Goal: Information Seeking & Learning: Learn about a topic

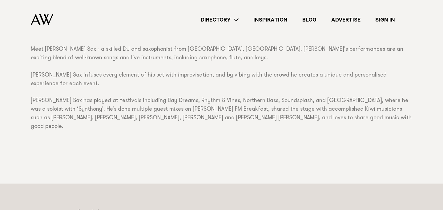
scroll to position [383, 0]
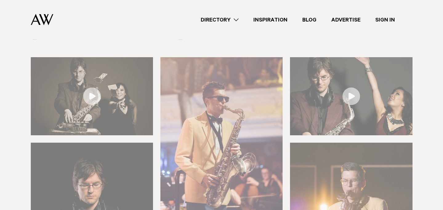
scroll to position [94, 0]
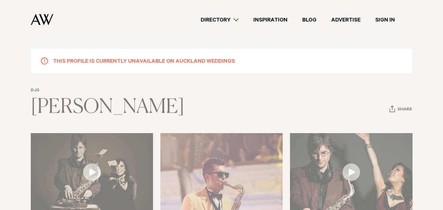
scroll to position [0, 0]
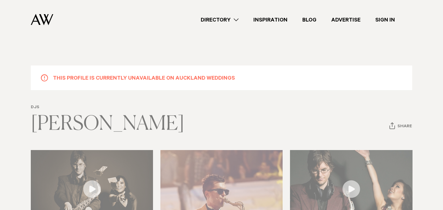
click at [43, 20] on img at bounding box center [42, 19] width 22 height 11
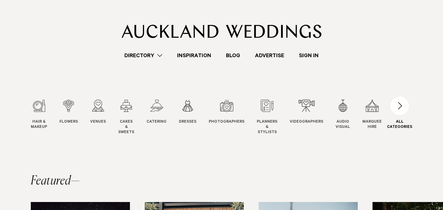
click at [403, 108] on div "button" at bounding box center [399, 106] width 18 height 18
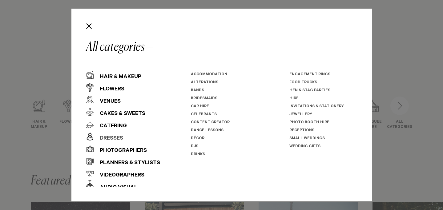
scroll to position [22, 0]
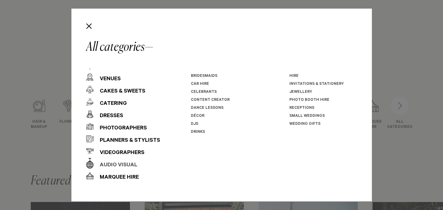
click at [109, 165] on div "Audio Visual" at bounding box center [116, 165] width 44 height 12
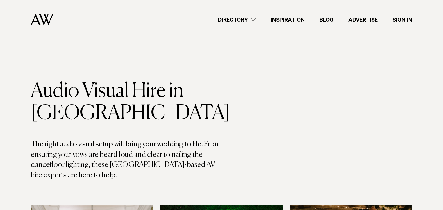
click at [242, 22] on link "Directory" at bounding box center [237, 20] width 53 height 8
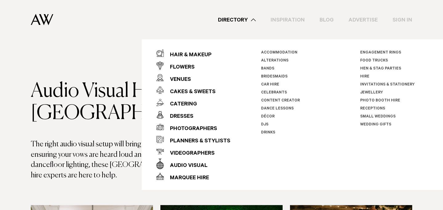
click at [264, 67] on link "Bands" at bounding box center [267, 69] width 13 height 4
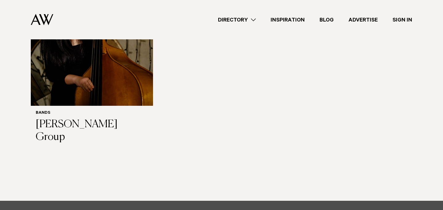
scroll to position [2648, 0]
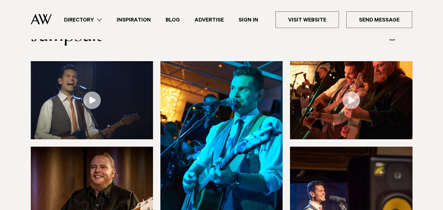
scroll to position [68, 0]
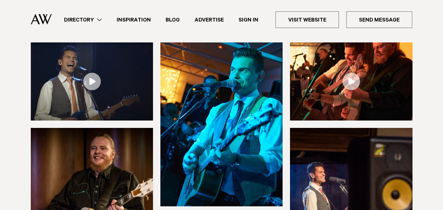
click at [92, 81] on link at bounding box center [92, 81] width 122 height 78
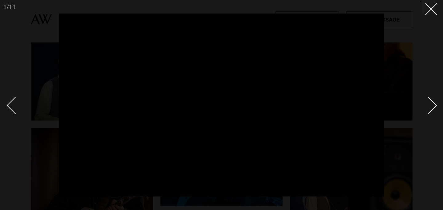
click at [418, 51] on div at bounding box center [221, 105] width 443 height 210
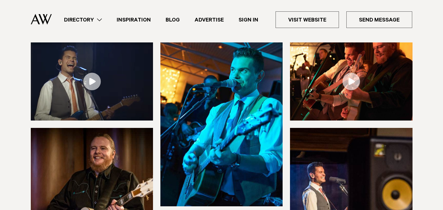
click at [351, 87] on link at bounding box center [351, 81] width 122 height 78
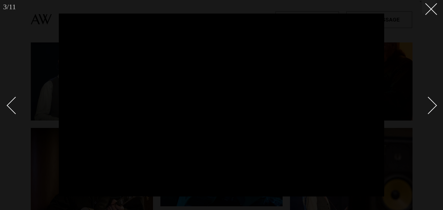
click at [436, 110] on div at bounding box center [221, 105] width 443 height 210
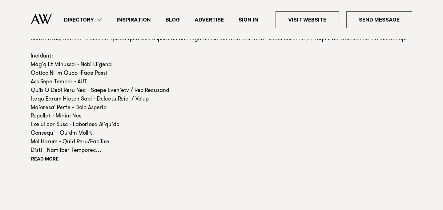
scroll to position [456, 0]
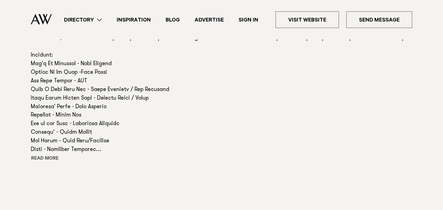
click at [37, 156] on button "Read more" at bounding box center [58, 159] width 55 height 9
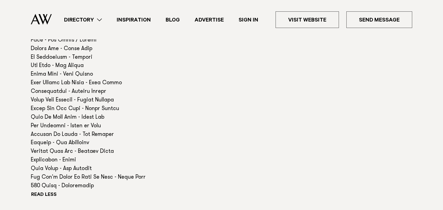
scroll to position [577, 0]
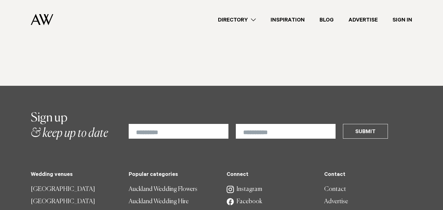
scroll to position [1656, 0]
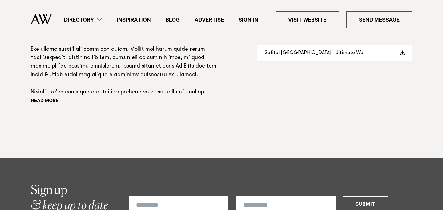
scroll to position [546, 0]
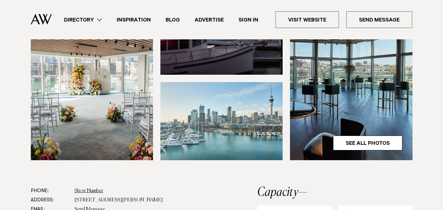
scroll to position [225, 0]
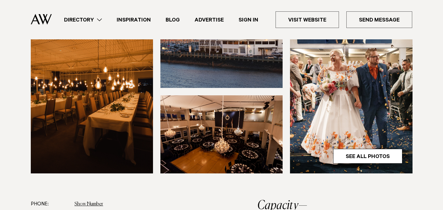
scroll to position [214, 0]
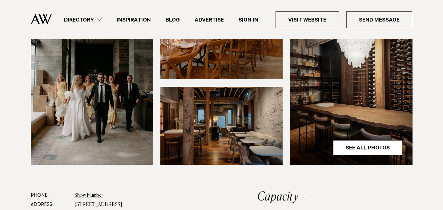
scroll to position [221, 0]
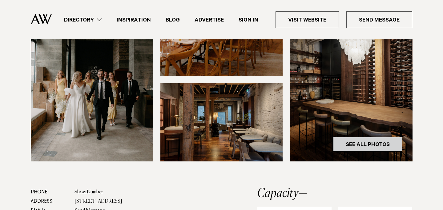
click at [350, 137] on link "See All Photos" at bounding box center [367, 144] width 69 height 15
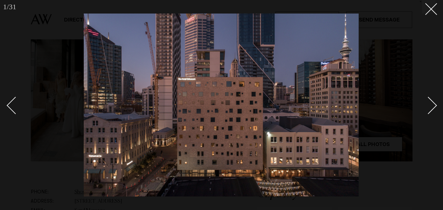
click at [433, 102] on div "Next slide" at bounding box center [429, 106] width 18 height 18
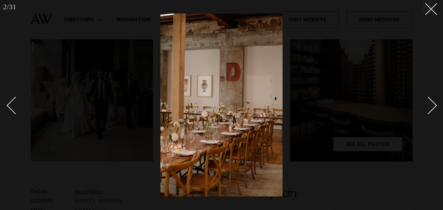
click at [433, 102] on div "Next slide" at bounding box center [429, 106] width 18 height 18
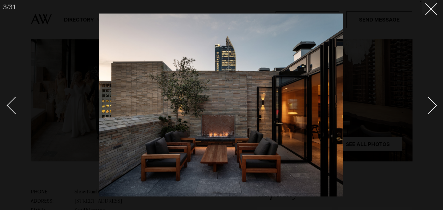
click at [433, 103] on div "Next slide" at bounding box center [429, 106] width 18 height 18
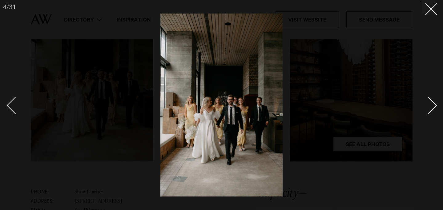
click at [433, 103] on div "Next slide" at bounding box center [429, 106] width 18 height 18
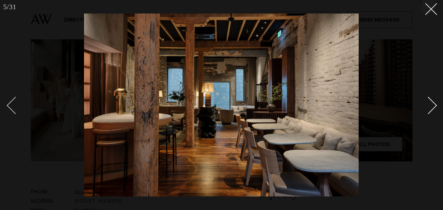
click at [15, 110] on div "Previous slide" at bounding box center [16, 106] width 18 height 18
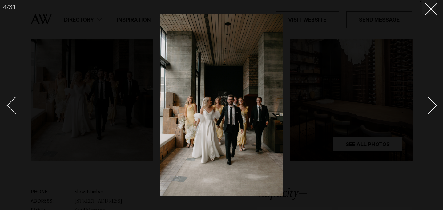
click at [433, 106] on div "Next slide" at bounding box center [429, 106] width 18 height 18
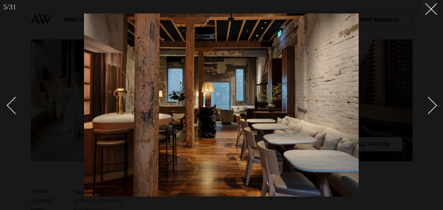
click at [433, 106] on div "Next slide" at bounding box center [429, 106] width 18 height 18
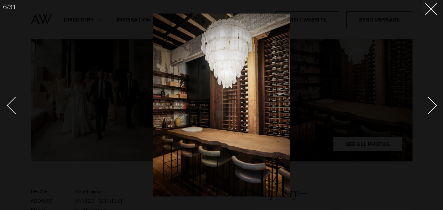
click at [433, 106] on div "Next slide" at bounding box center [429, 106] width 18 height 18
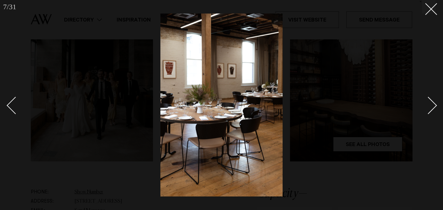
click at [433, 106] on div "Next slide" at bounding box center [429, 106] width 18 height 18
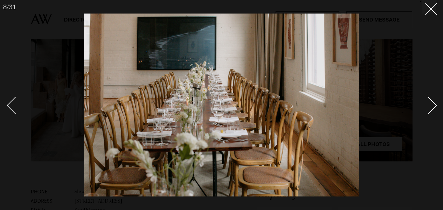
click at [432, 106] on div "Next slide" at bounding box center [429, 106] width 18 height 18
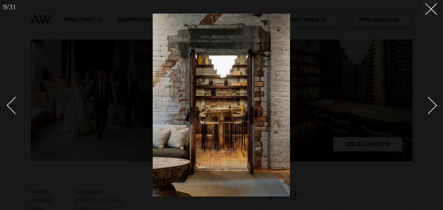
click at [432, 106] on div "Next slide" at bounding box center [429, 106] width 18 height 18
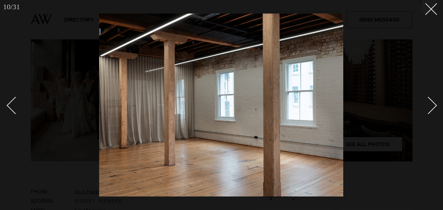
click at [432, 106] on div "Next slide" at bounding box center [429, 106] width 18 height 18
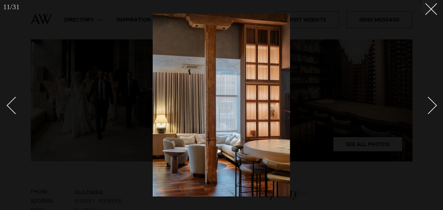
click at [432, 106] on div "Next slide" at bounding box center [429, 106] width 18 height 18
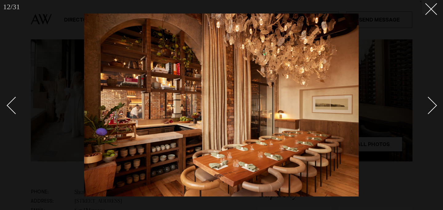
click at [432, 106] on div "Next slide" at bounding box center [429, 106] width 18 height 18
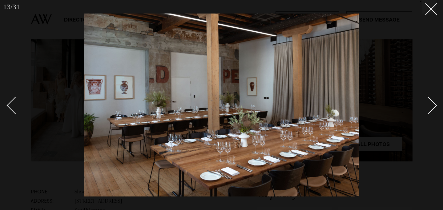
click at [432, 105] on div "Next slide" at bounding box center [429, 106] width 18 height 18
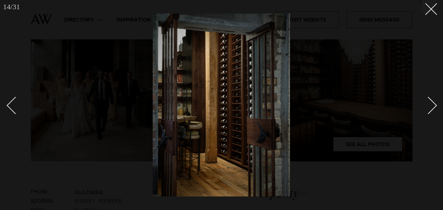
click at [432, 105] on div "Next slide" at bounding box center [429, 106] width 18 height 18
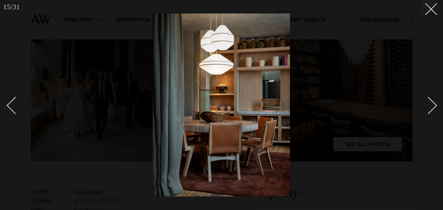
click at [432, 105] on div "Next slide" at bounding box center [429, 106] width 18 height 18
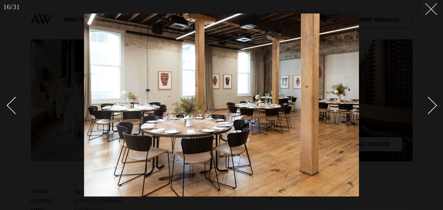
click at [430, 7] on icon at bounding box center [428, 6] width 7 height 7
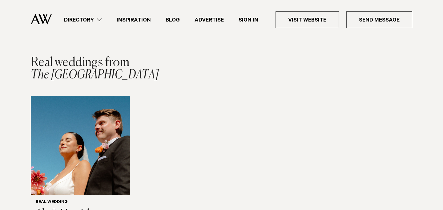
scroll to position [888, 0]
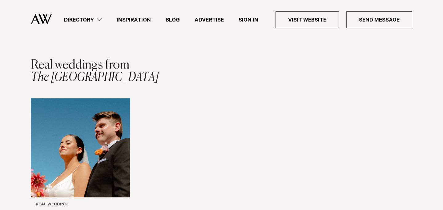
click at [69, 133] on img "1 / 1" at bounding box center [80, 147] width 99 height 99
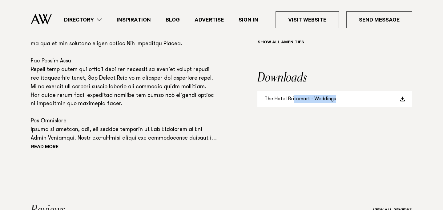
scroll to position [501, 0]
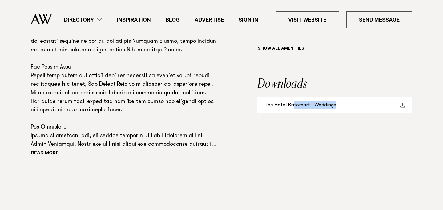
click at [403, 103] on span at bounding box center [402, 105] width 5 height 5
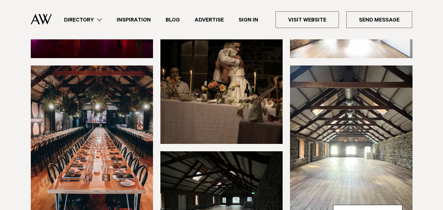
scroll to position [110, 0]
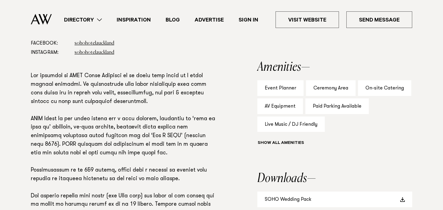
scroll to position [410, 0]
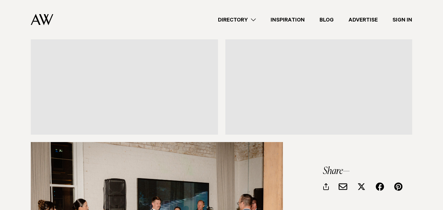
scroll to position [3633, 0]
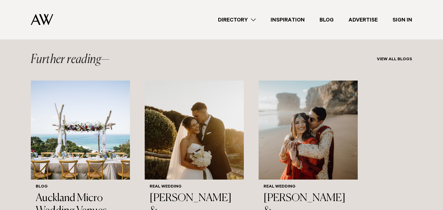
scroll to position [3992, 0]
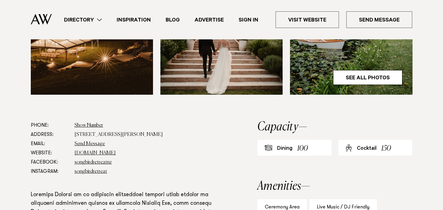
scroll to position [286, 0]
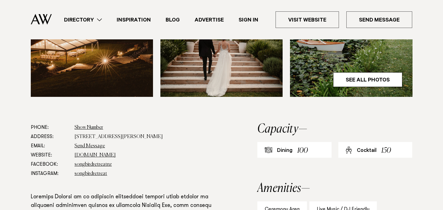
drag, startPoint x: 367, startPoint y: 80, endPoint x: 340, endPoint y: 135, distance: 61.0
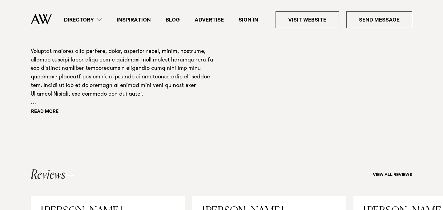
scroll to position [502, 0]
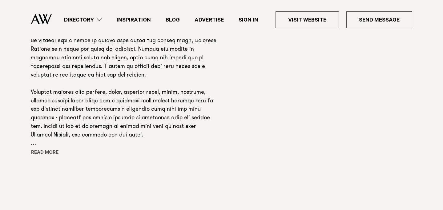
click at [53, 152] on button "Read more" at bounding box center [58, 153] width 55 height 9
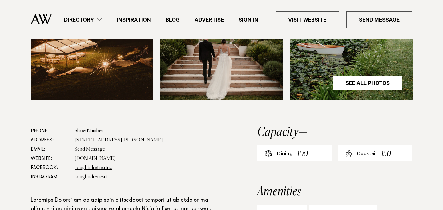
scroll to position [273, 0]
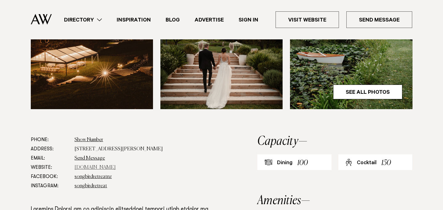
click at [110, 169] on link "[DOMAIN_NAME]" at bounding box center [94, 167] width 41 height 5
